Goal: Task Accomplishment & Management: Complete application form

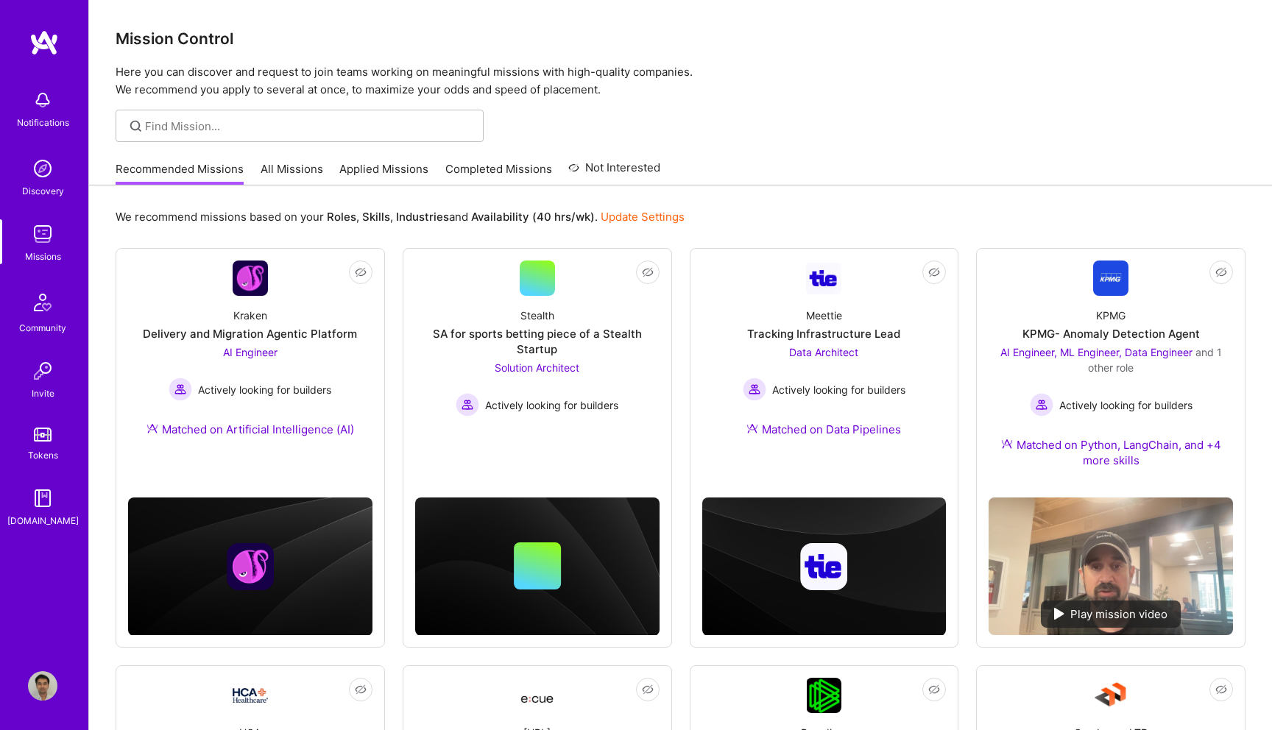
click at [46, 99] on img at bounding box center [42, 99] width 29 height 29
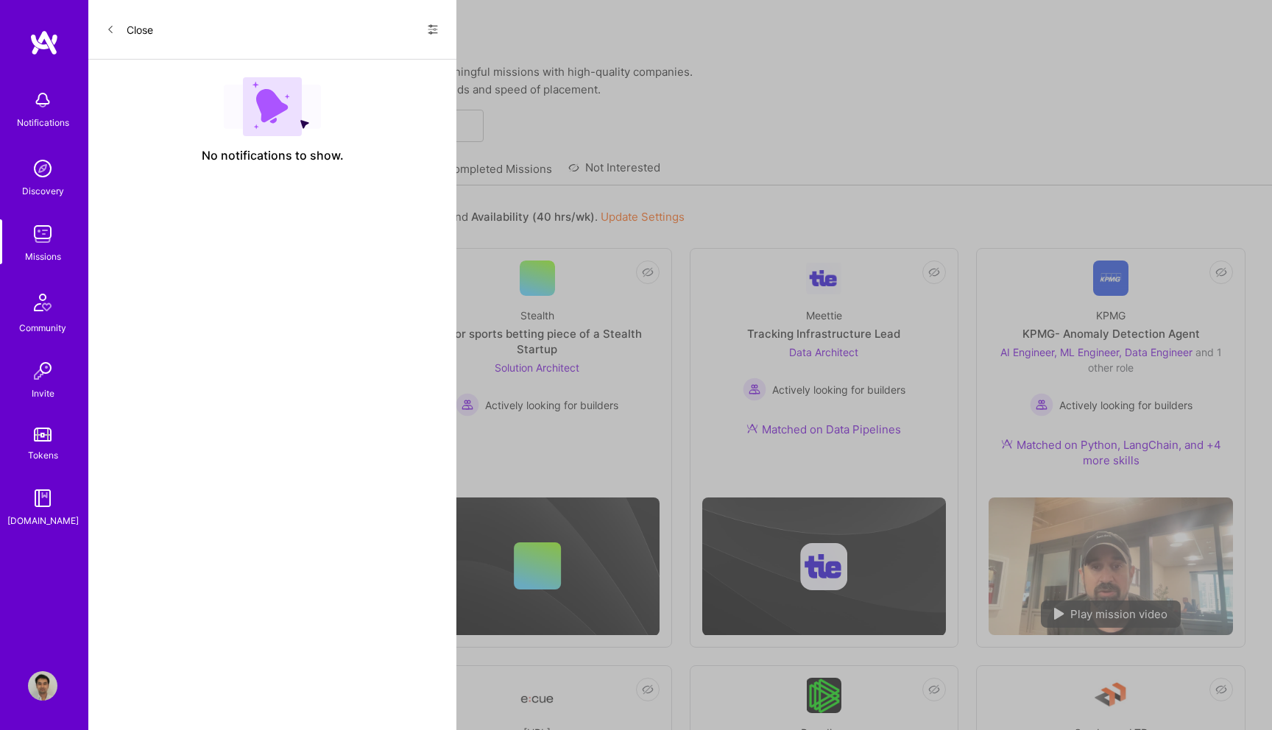
click at [437, 32] on icon at bounding box center [433, 29] width 9 height 9
click at [360, 60] on span "Show all notifications" at bounding box center [329, 60] width 102 height 15
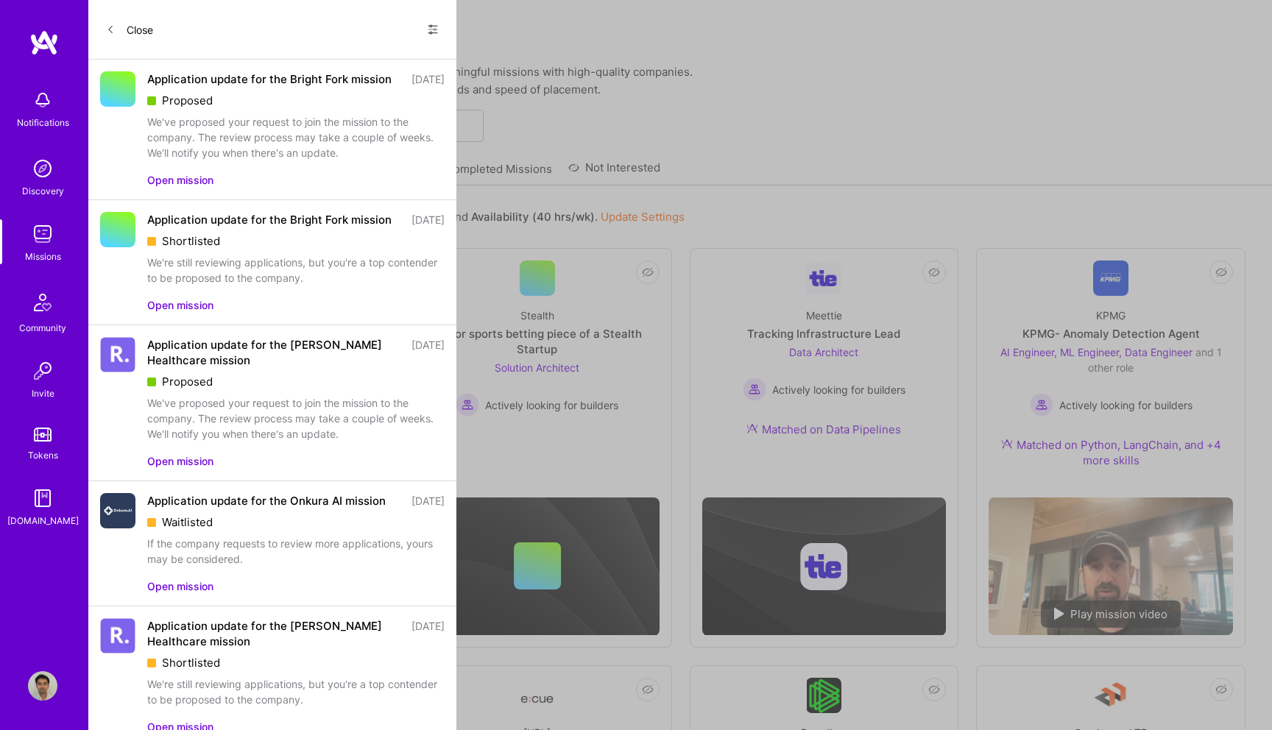
click at [177, 188] on button "Open mission" at bounding box center [180, 179] width 66 height 15
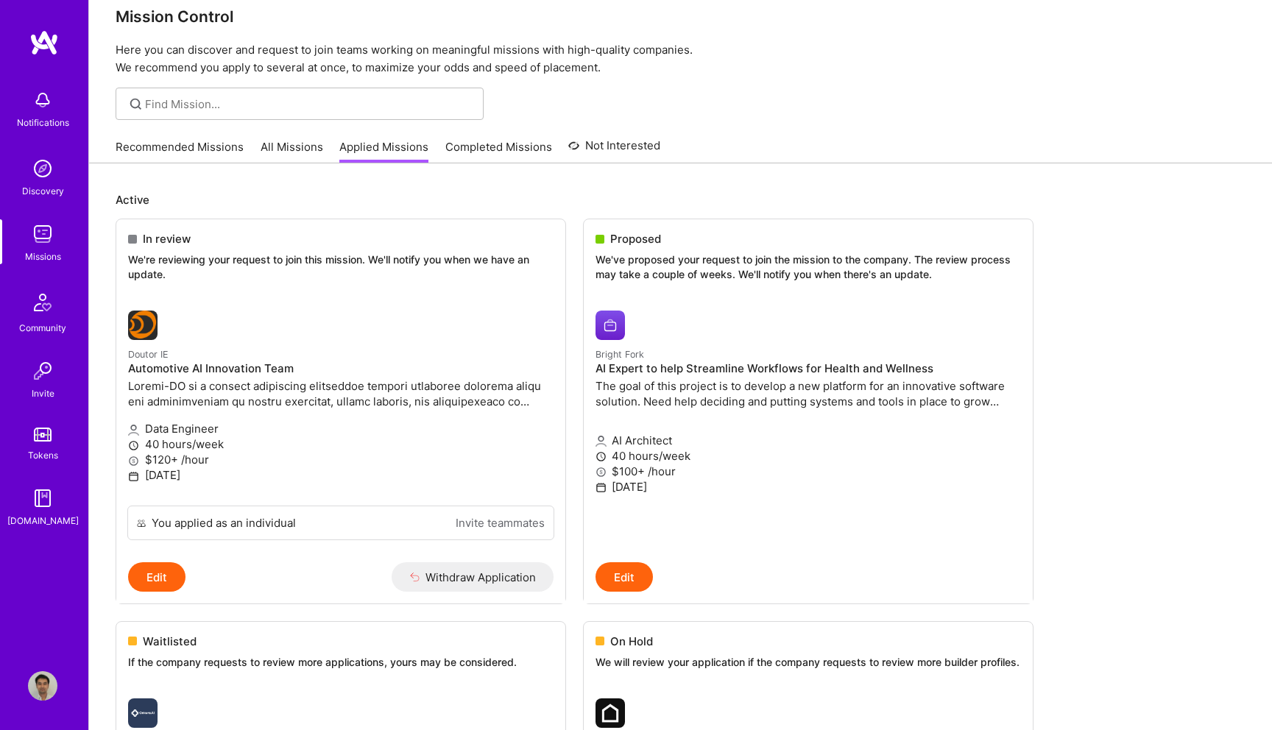
scroll to position [26, 0]
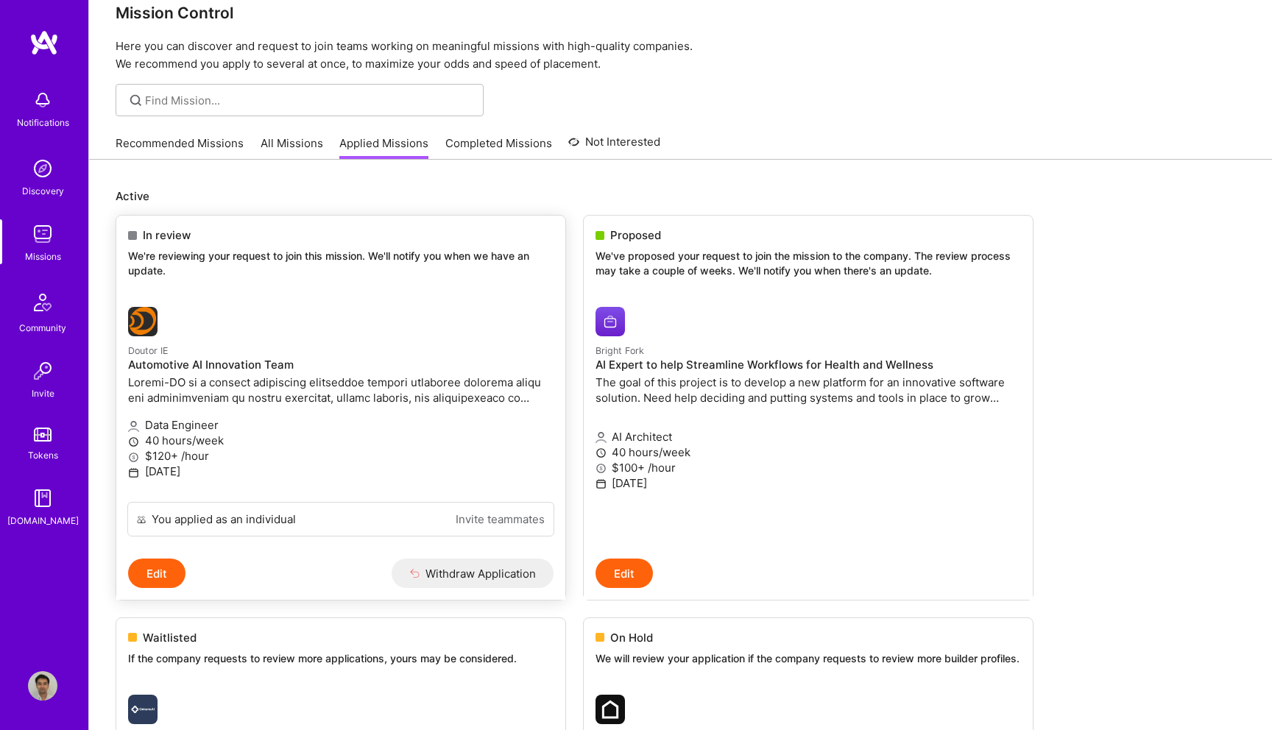
click at [238, 239] on div "In review" at bounding box center [341, 235] width 426 height 15
click at [236, 254] on p "We're reviewing your request to join this mission. We'll notify you when we hav…" at bounding box center [341, 263] width 426 height 29
click at [228, 387] on p at bounding box center [341, 390] width 426 height 31
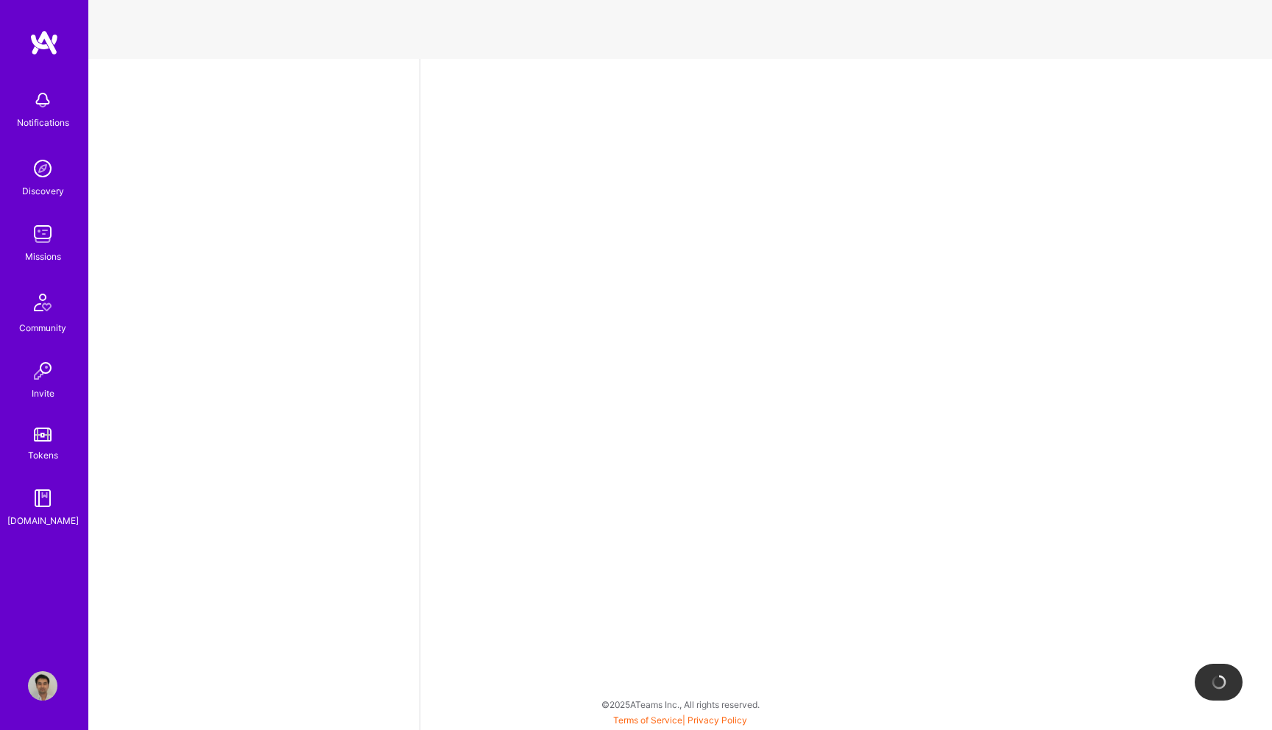
select select "US"
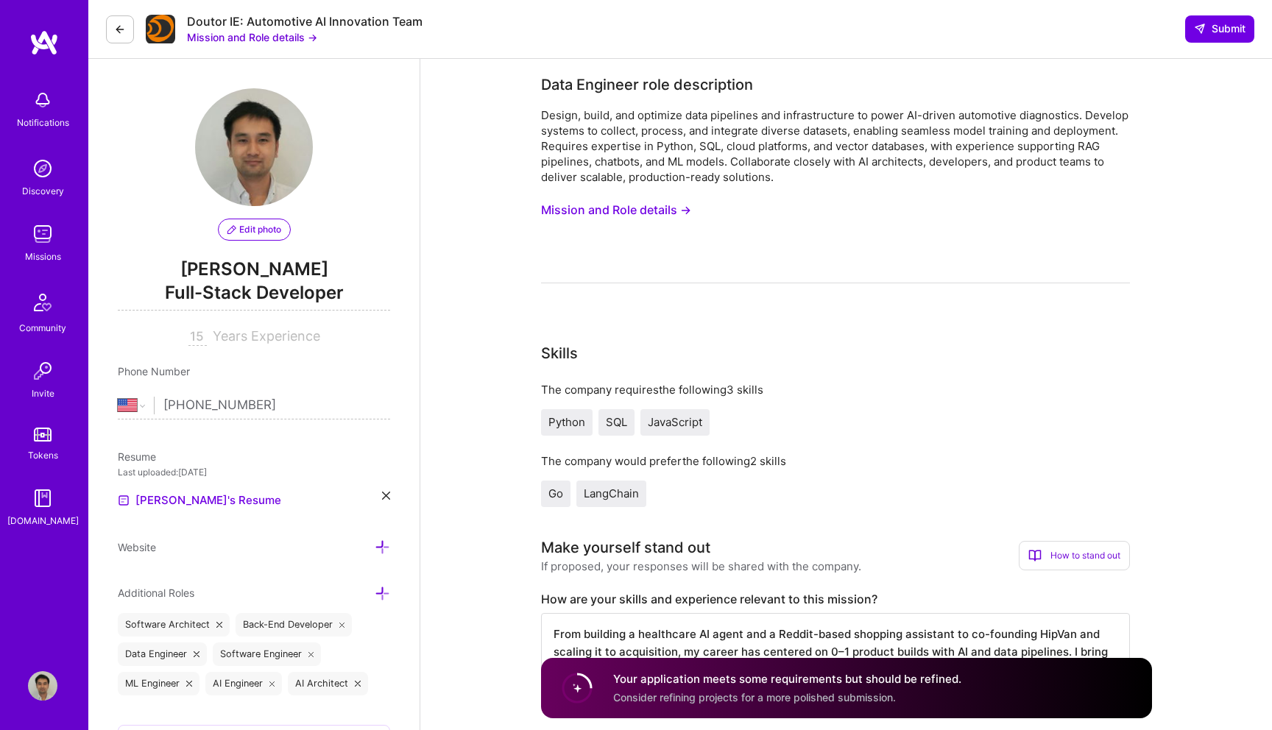
click at [273, 33] on button "Mission and Role details →" at bounding box center [252, 36] width 130 height 15
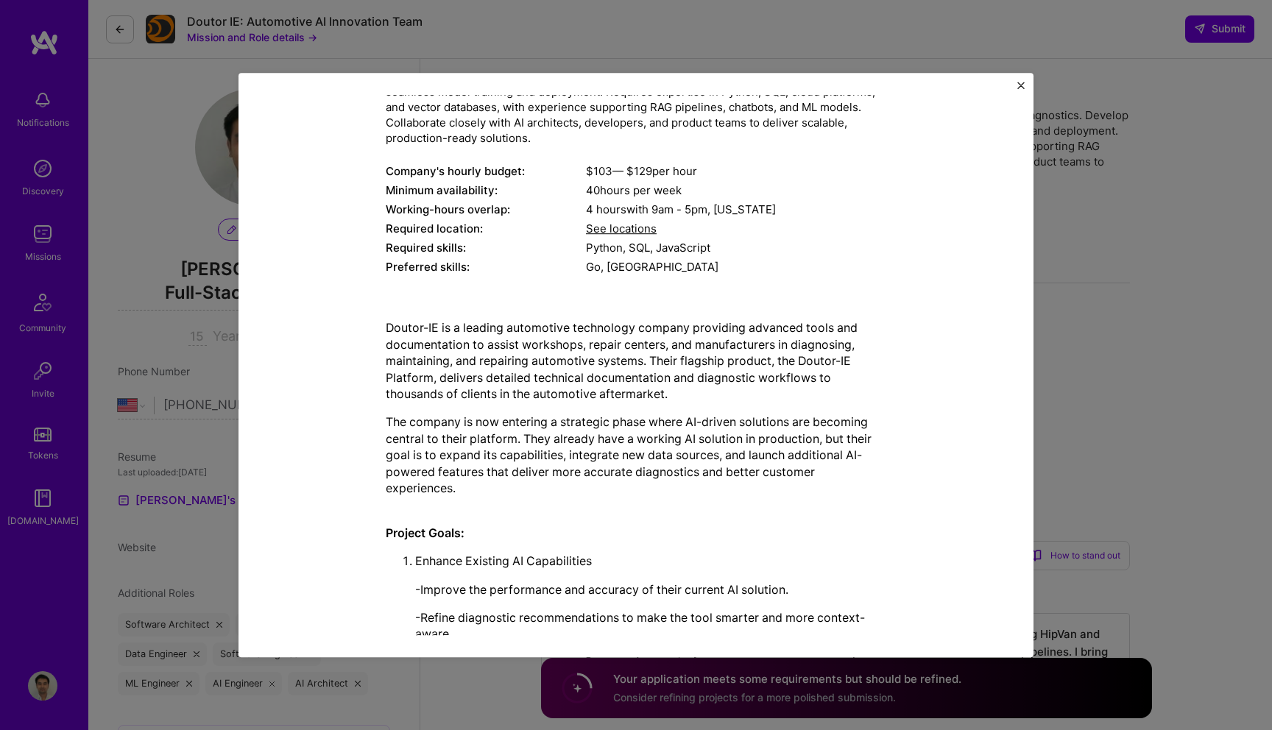
scroll to position [146, 0]
drag, startPoint x: 440, startPoint y: 322, endPoint x: 377, endPoint y: 327, distance: 63.5
copy p "Doutor-IE"
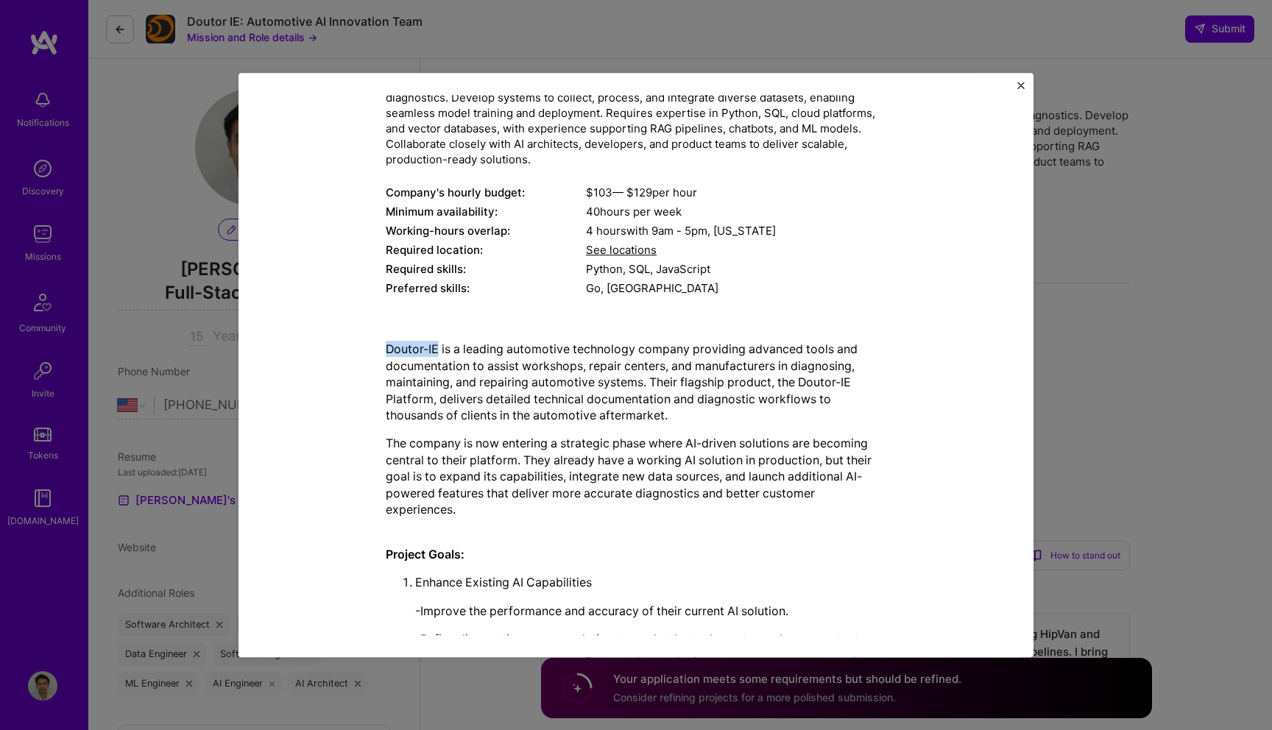
scroll to position [0, 0]
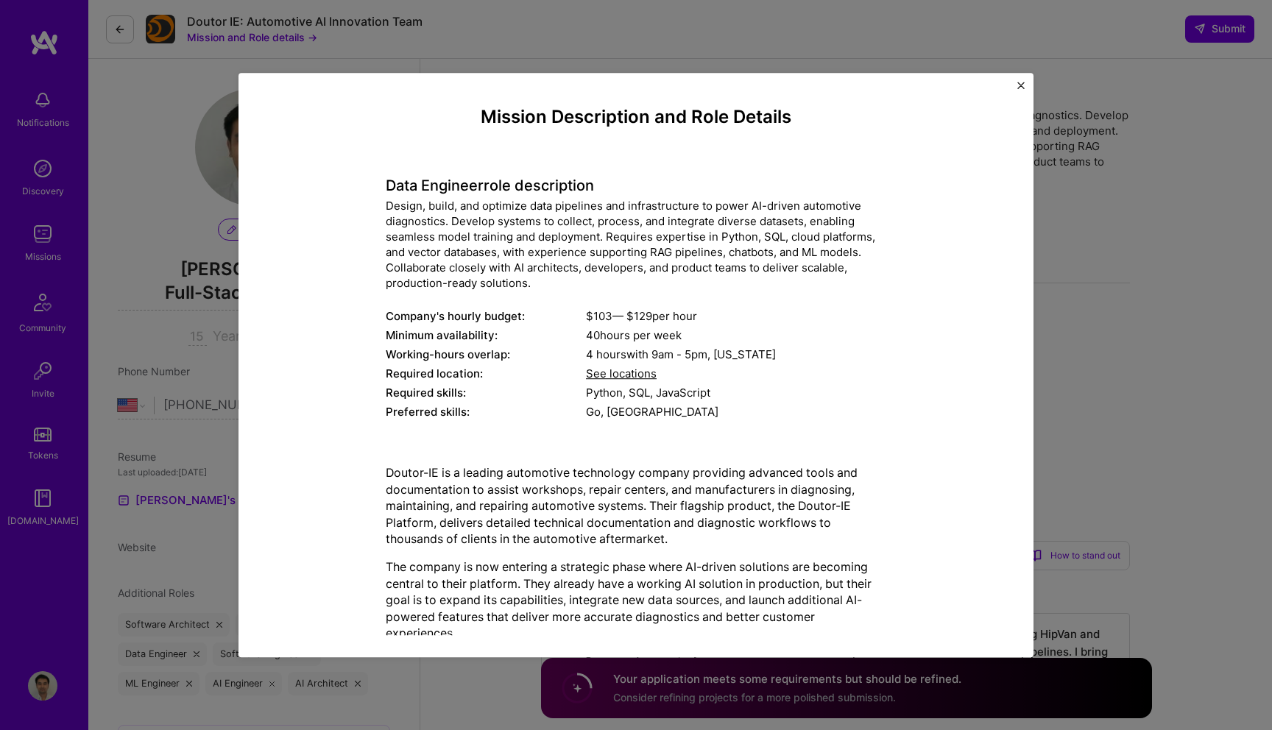
click at [613, 373] on span "See locations" at bounding box center [621, 374] width 71 height 14
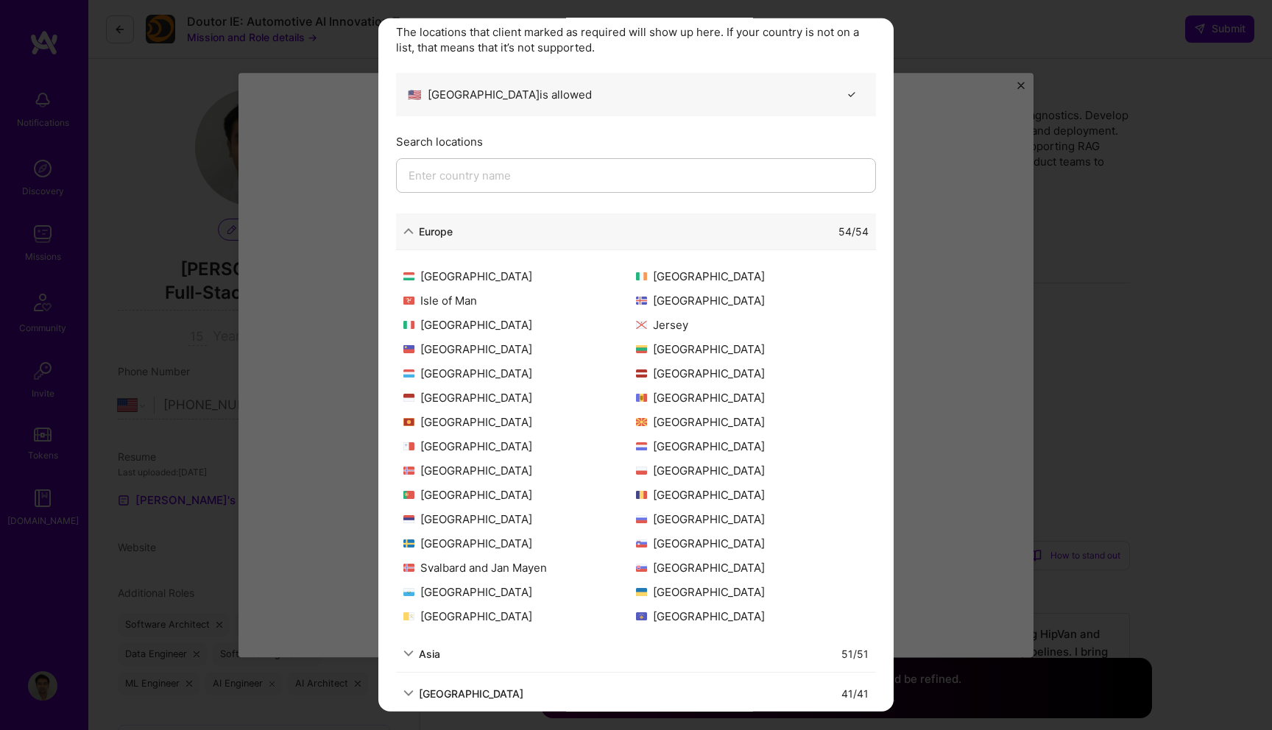
scroll to position [143, 0]
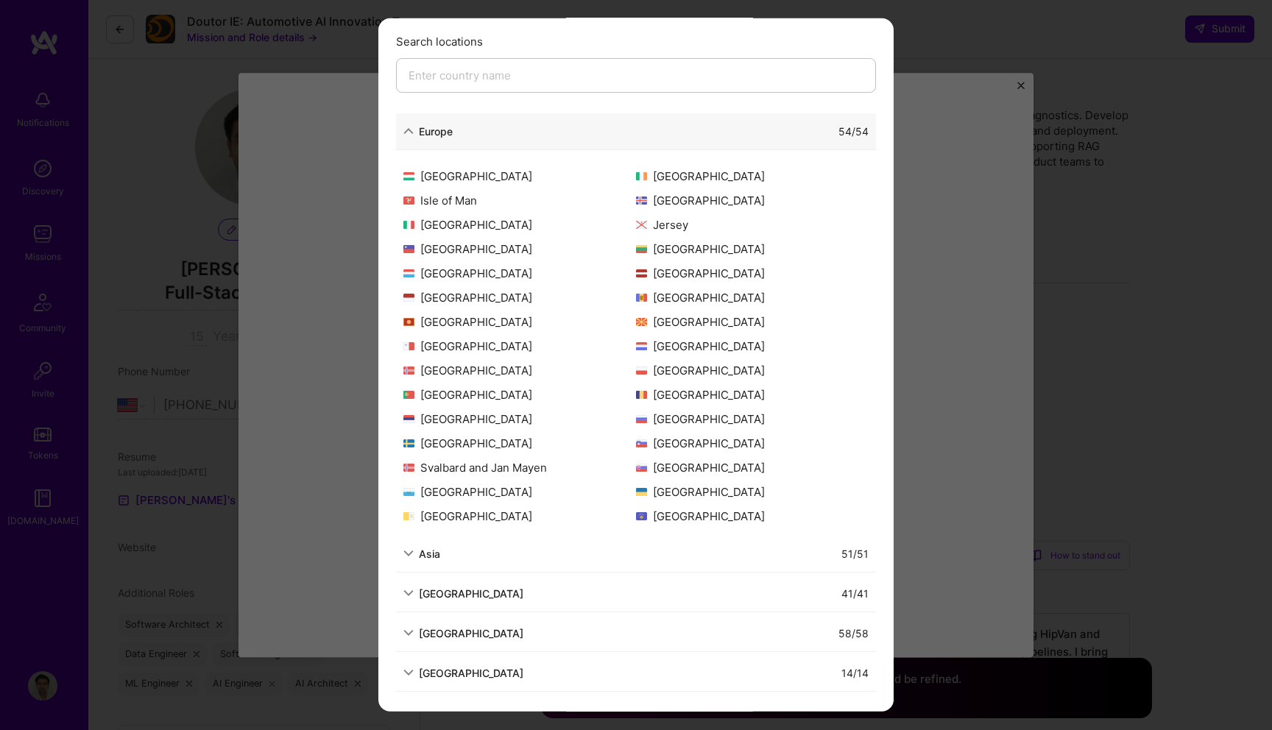
click at [308, 176] on div "Allowed Locations The locations that client marked as required will show up her…" at bounding box center [636, 365] width 1272 height 730
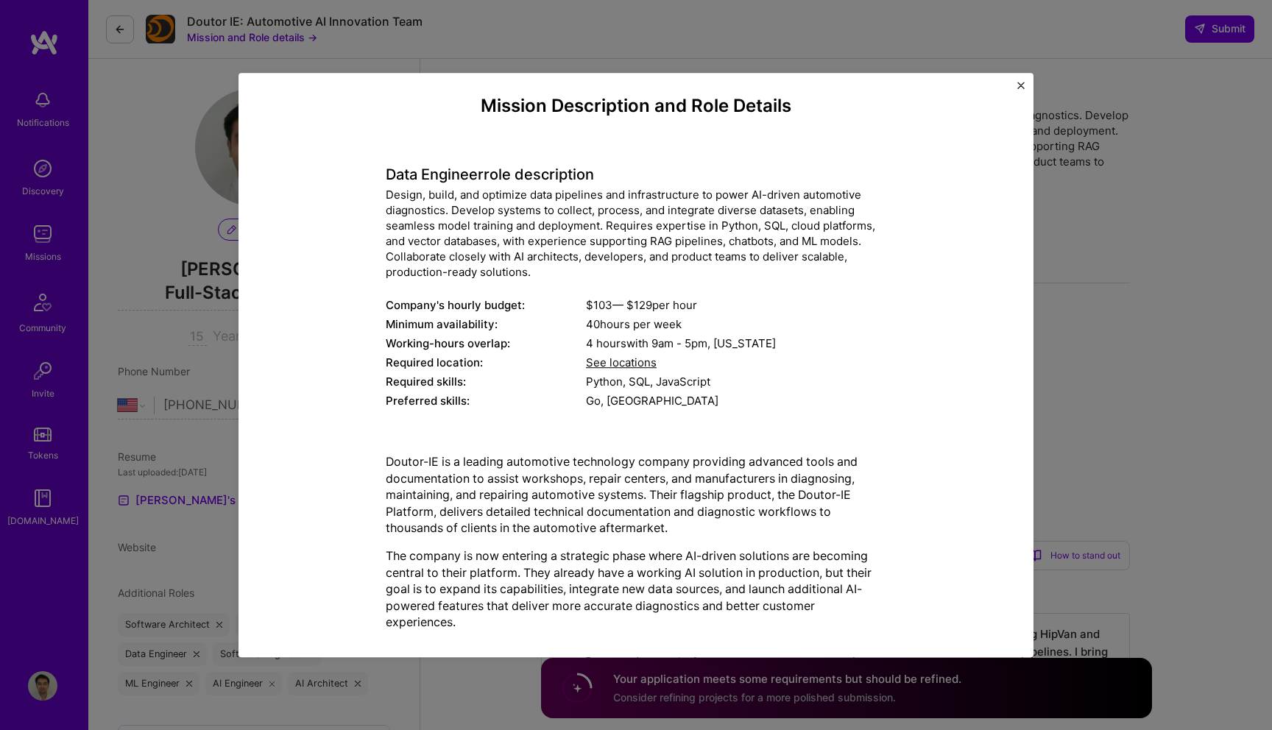
scroll to position [12, 0]
click at [188, 60] on div "Mission Description and Role Details Data Engineer role description Design, bui…" at bounding box center [636, 365] width 1272 height 730
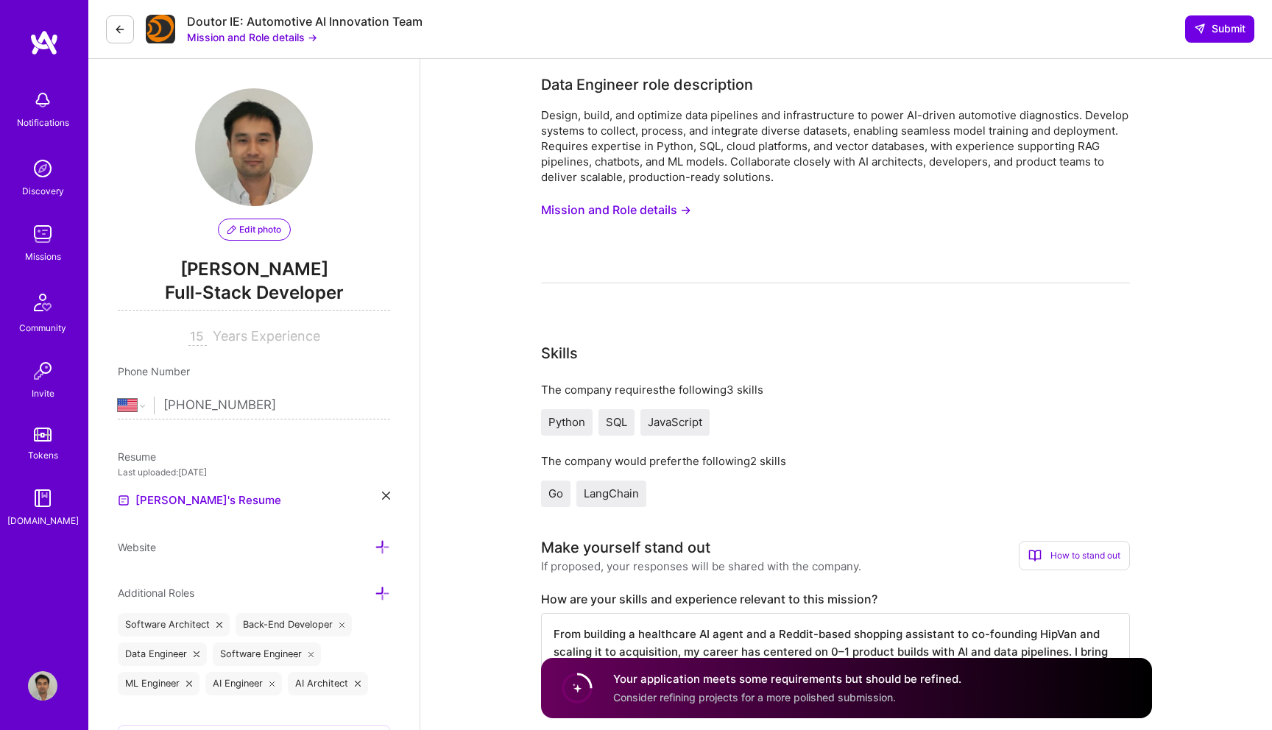
click at [247, 33] on button "Mission and Role details →" at bounding box center [252, 36] width 130 height 15
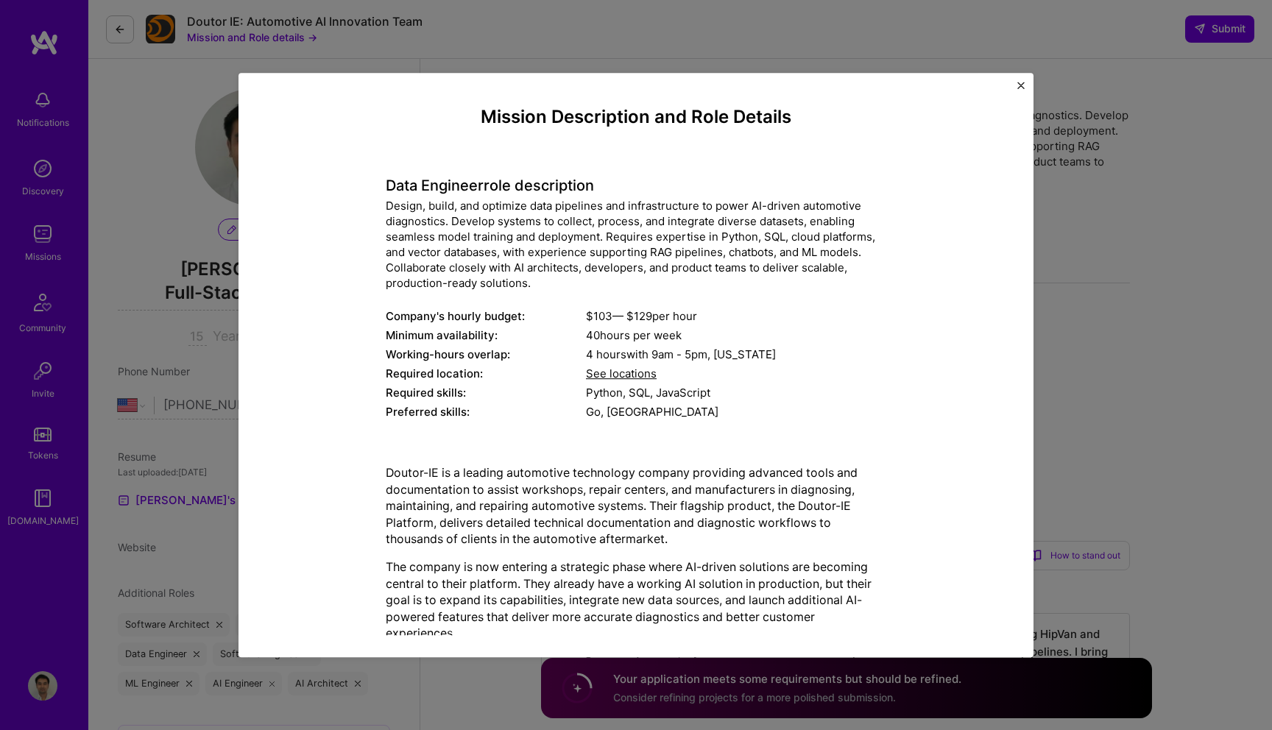
click at [155, 21] on div "Mission Description and Role Details Data Engineer role description Design, bui…" at bounding box center [636, 365] width 1272 height 730
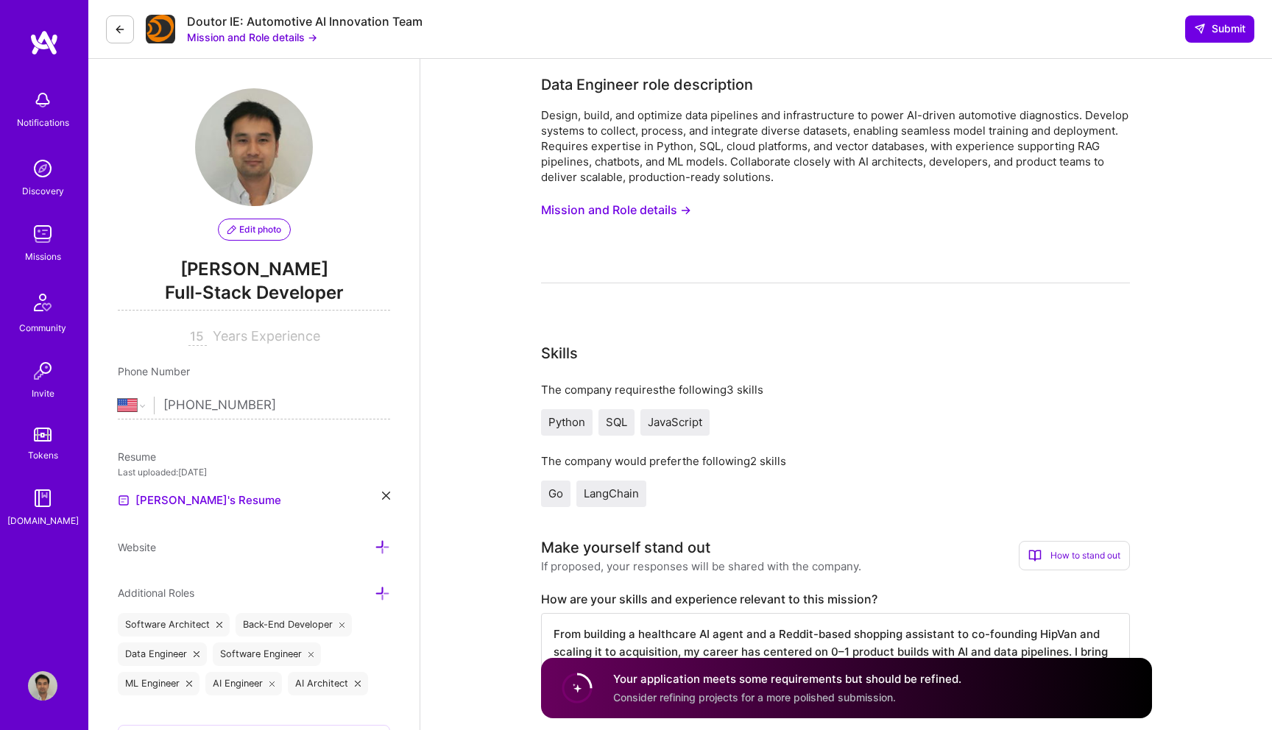
click at [129, 28] on button at bounding box center [120, 29] width 28 height 28
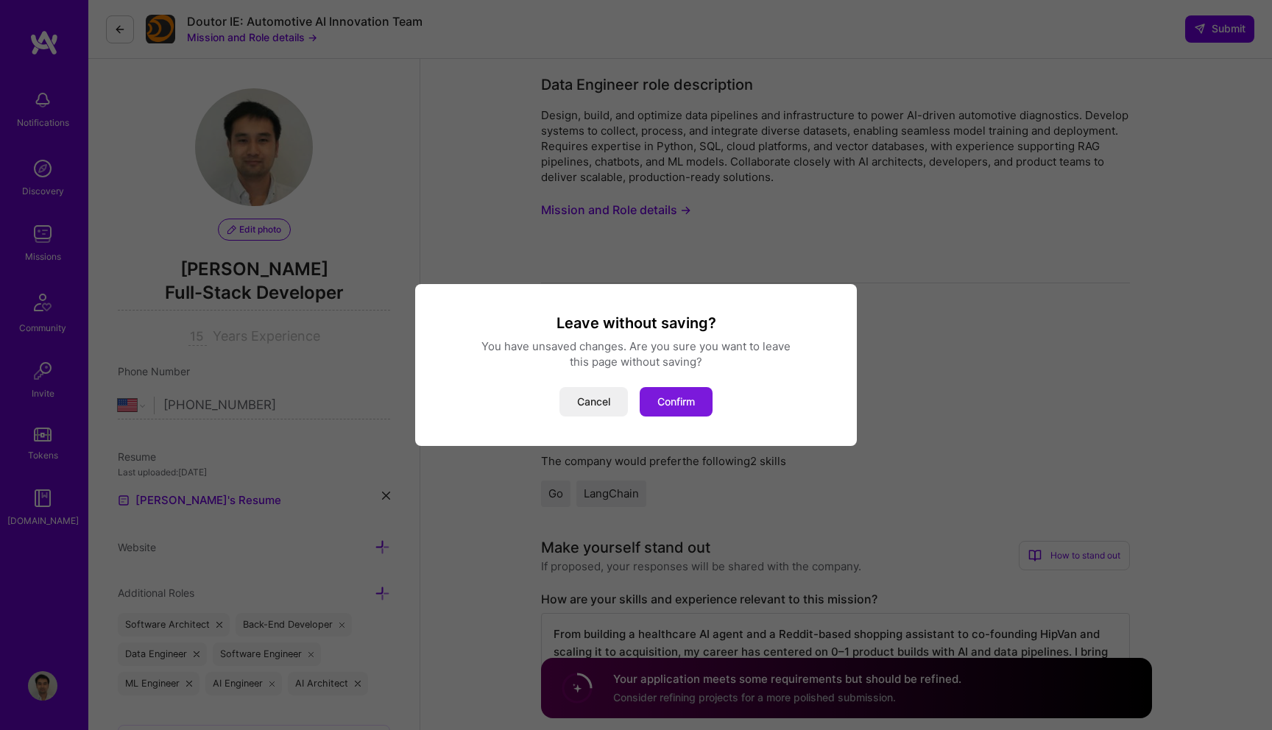
click at [696, 406] on button "Confirm" at bounding box center [676, 401] width 73 height 29
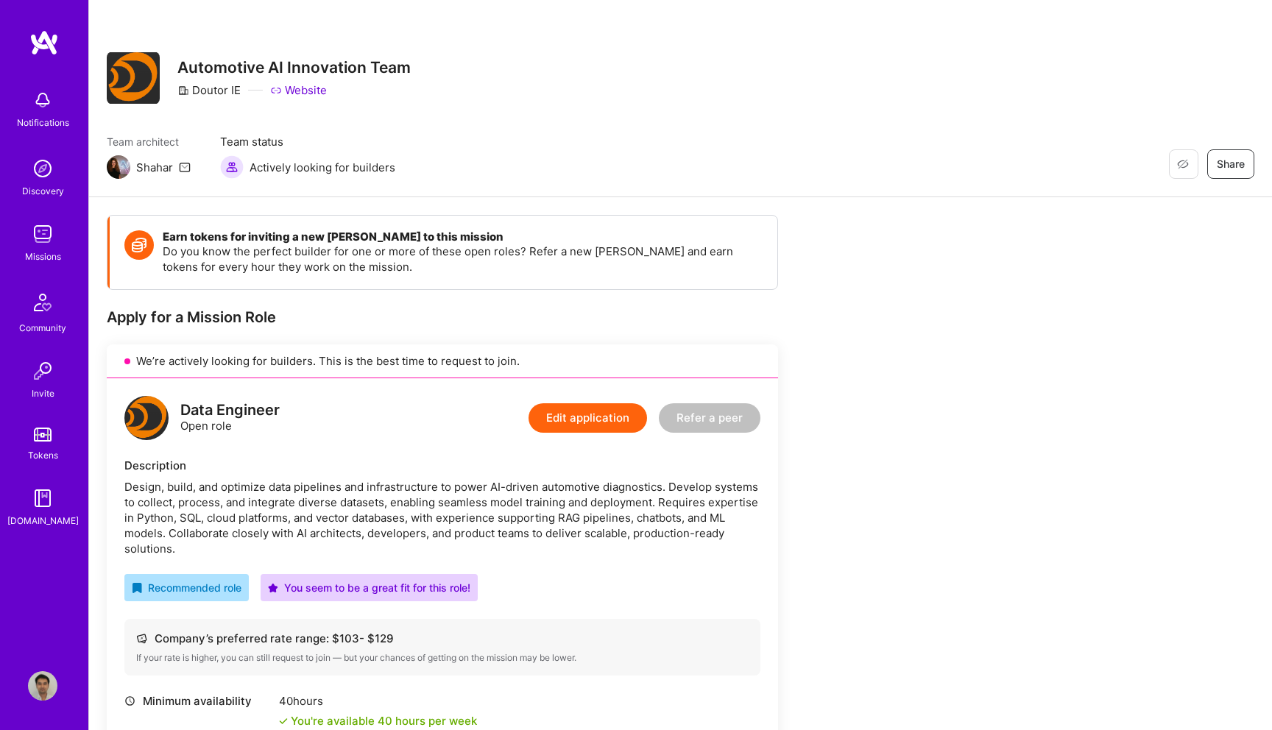
click at [314, 86] on link "Website" at bounding box center [298, 89] width 57 height 15
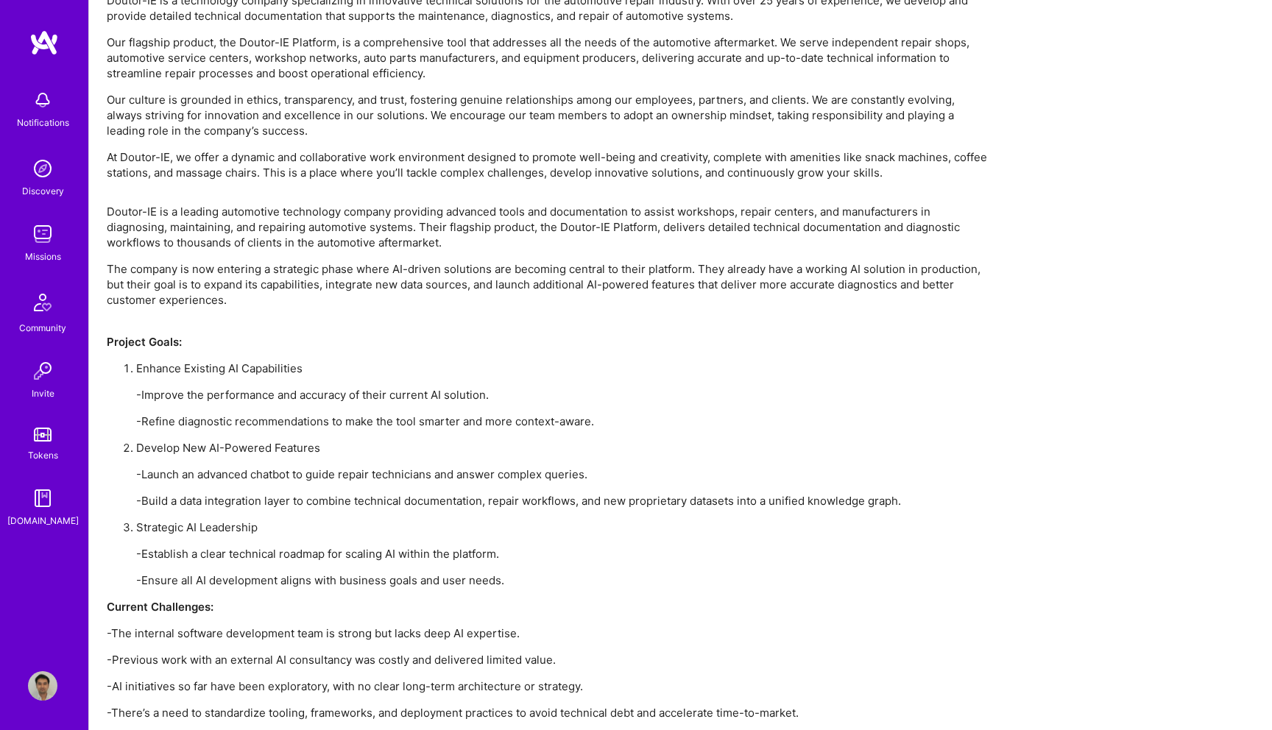
scroll to position [1767, 0]
